Goal: Navigation & Orientation: Find specific page/section

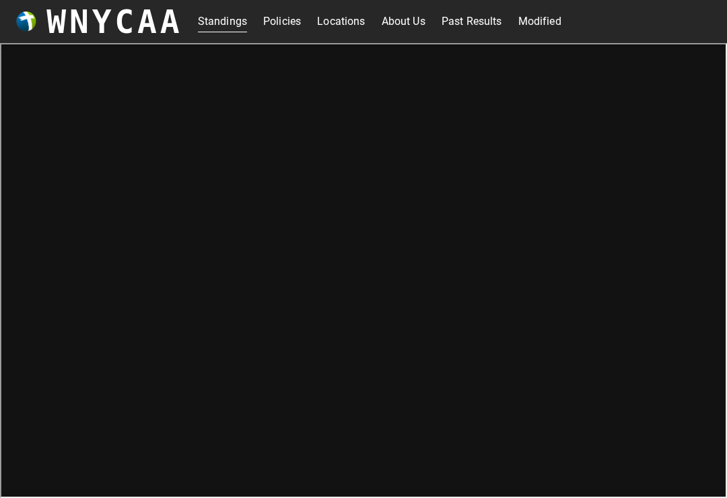
click at [528, 30] on link "Modified" at bounding box center [539, 22] width 43 height 22
click at [210, 17] on link "Standings" at bounding box center [222, 22] width 49 height 22
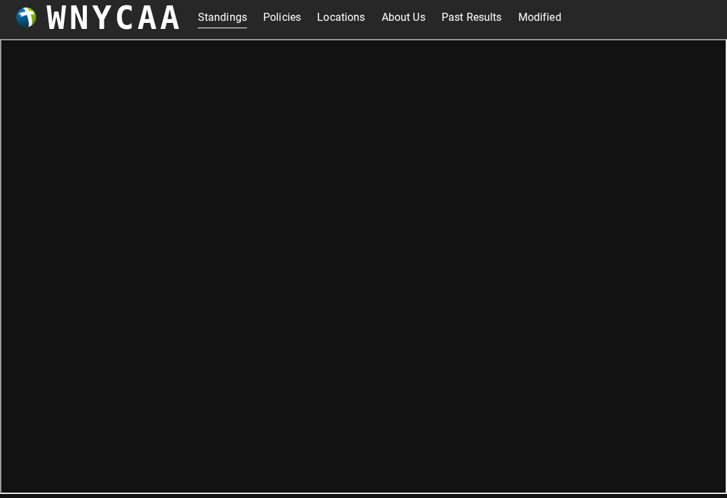
scroll to position [5, 0]
click at [277, 20] on link "Policies" at bounding box center [282, 17] width 38 height 22
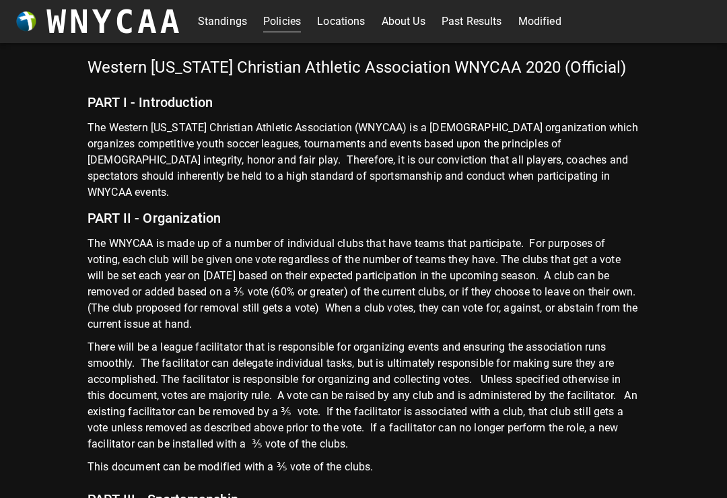
click at [209, 24] on link "Standings" at bounding box center [222, 22] width 49 height 22
